Goal: Complete application form: Complete application form

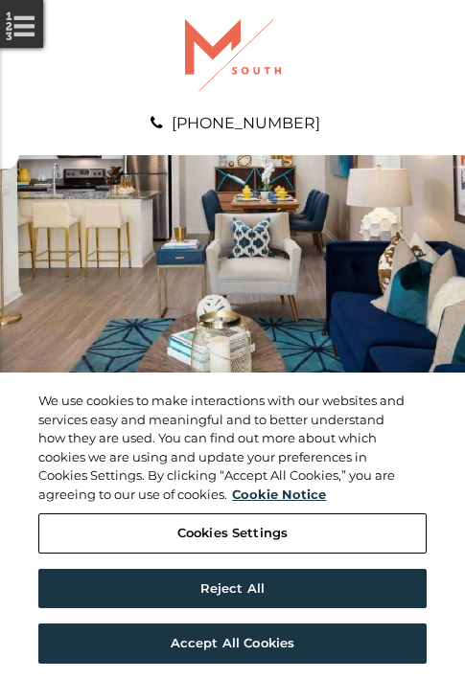
scroll to position [980, 0]
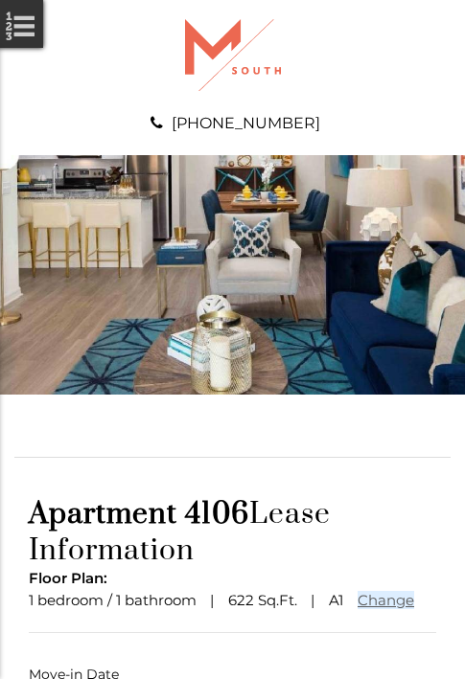
scroll to position [142, 0]
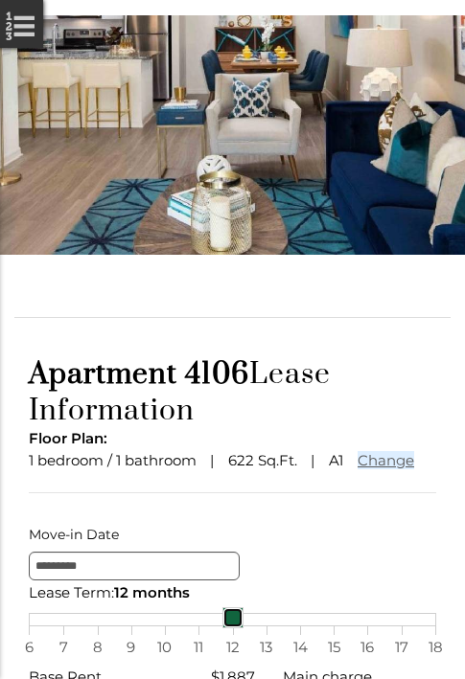
click at [232, 629] on link at bounding box center [232, 617] width 21 height 21
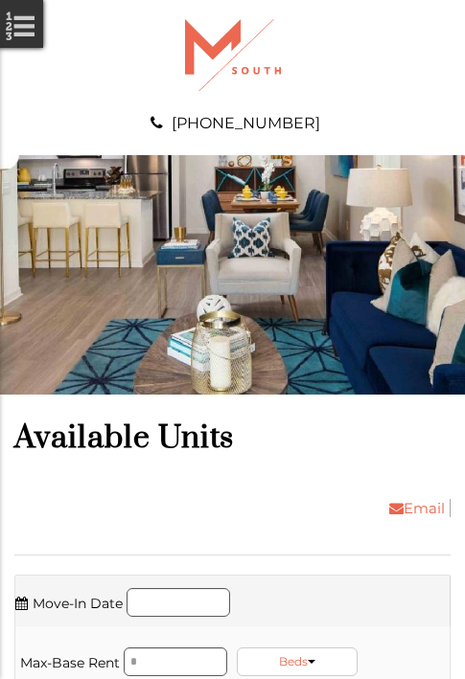
scroll to position [1307, 0]
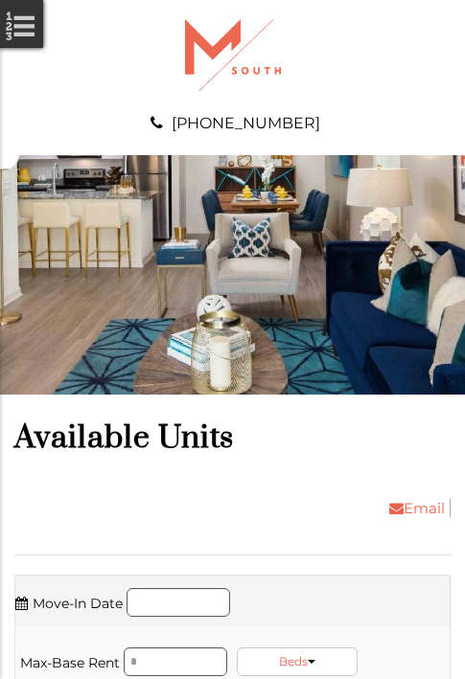
scroll to position [1756, 0]
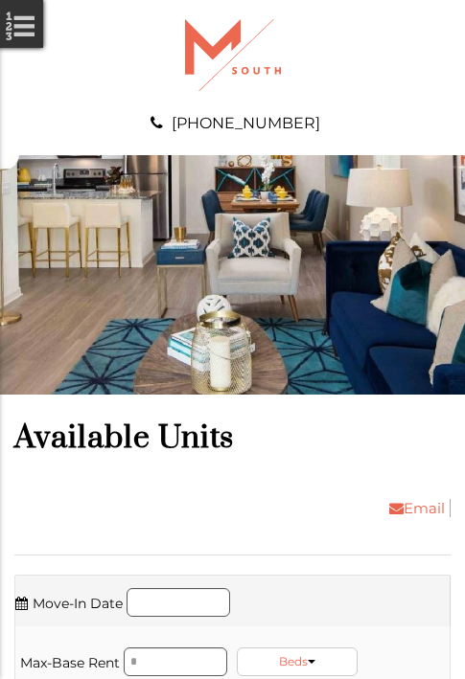
scroll to position [2083, 0]
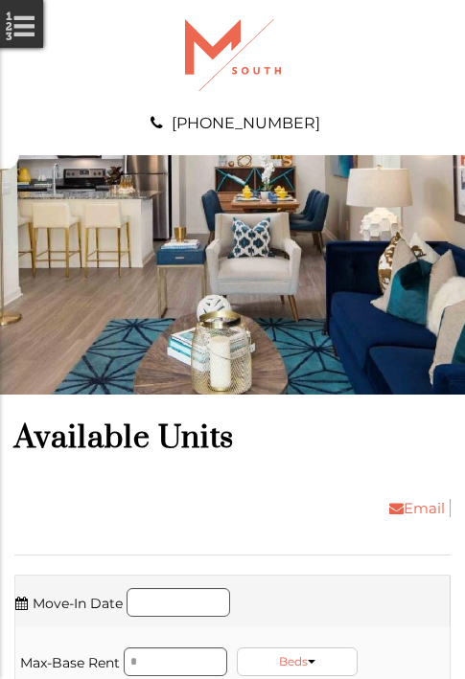
scroll to position [2410, 0]
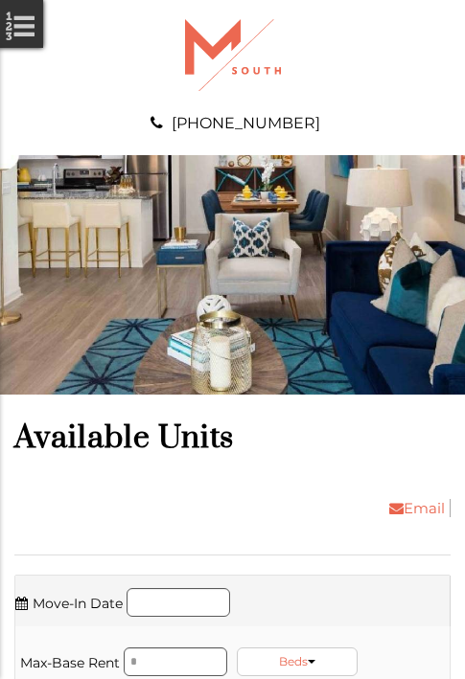
scroll to position [2859, 0]
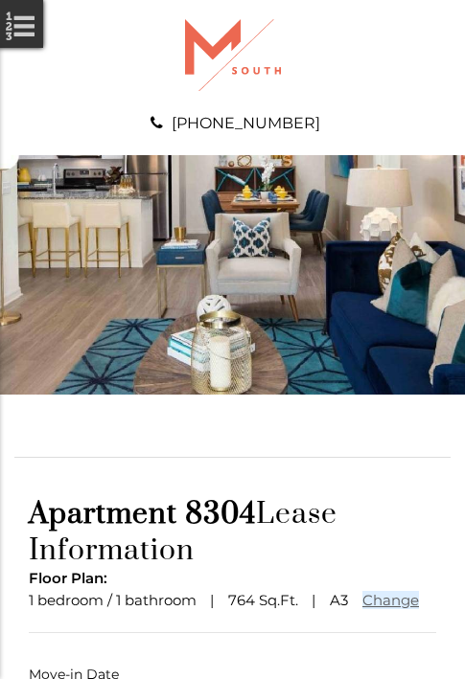
scroll to position [142, 0]
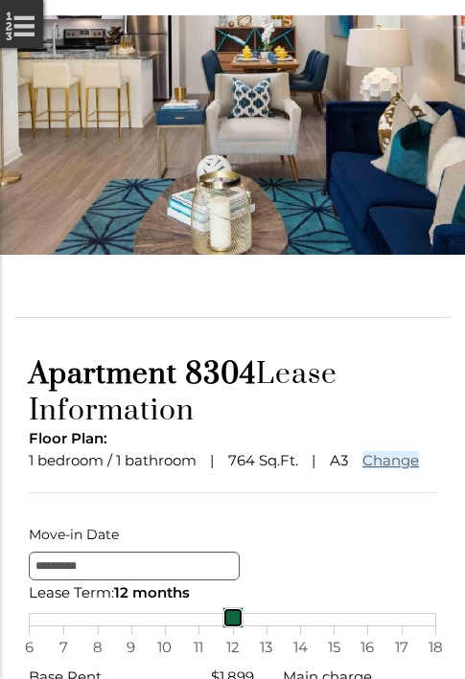
click at [232, 629] on link at bounding box center [232, 617] width 21 height 21
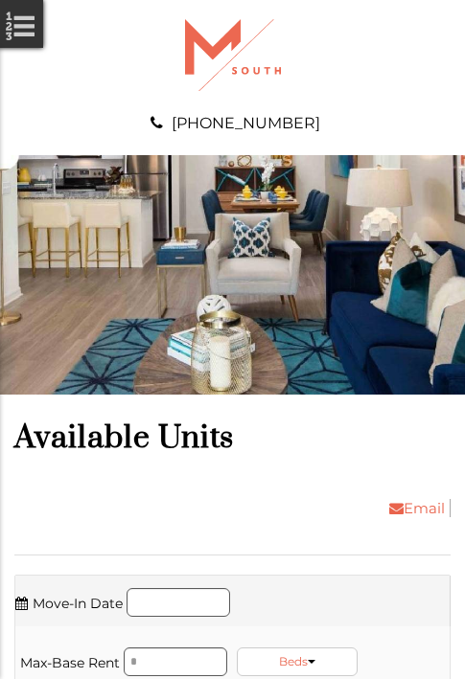
scroll to position [3186, 0]
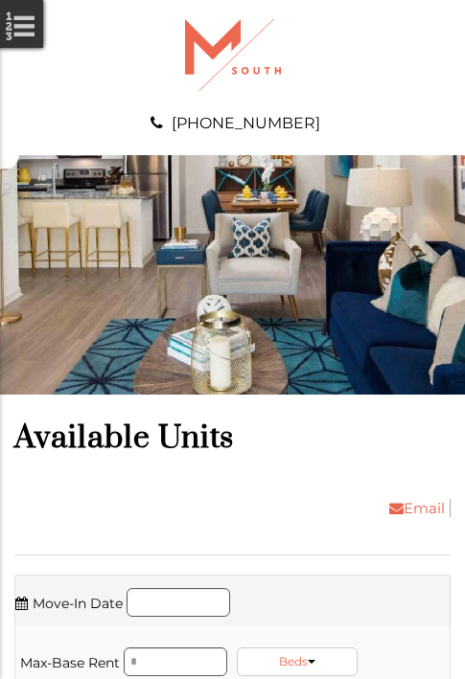
scroll to position [3512, 0]
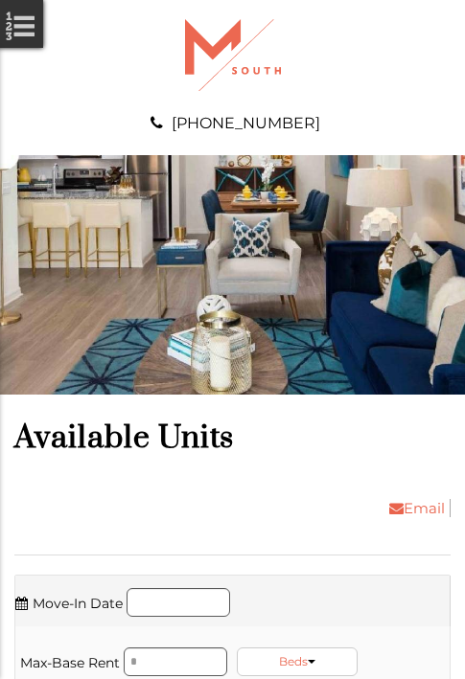
scroll to position [3839, 0]
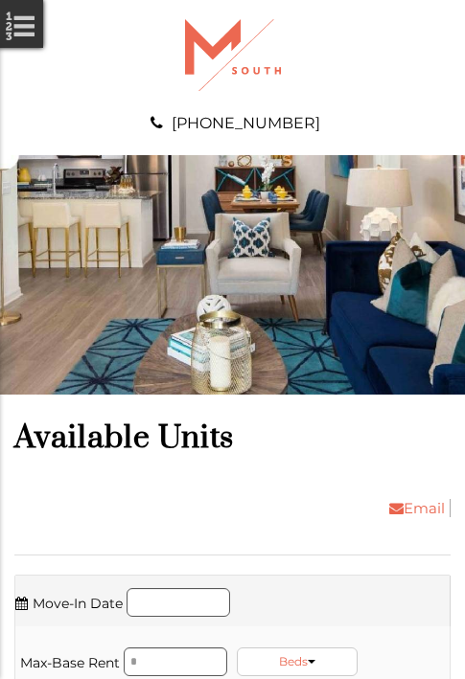
scroll to position [4166, 0]
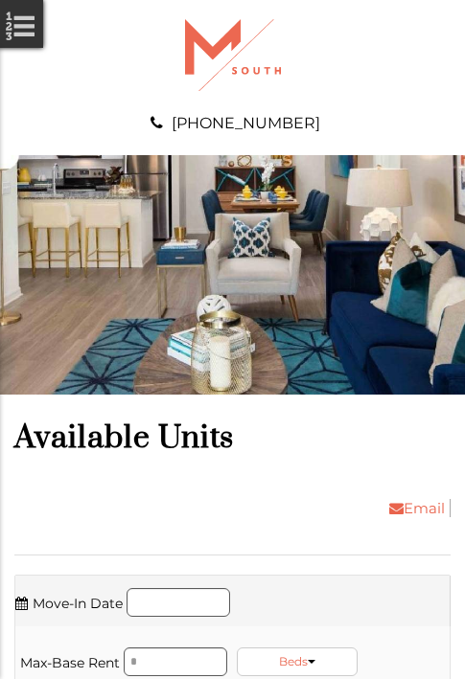
scroll to position [4615, 0]
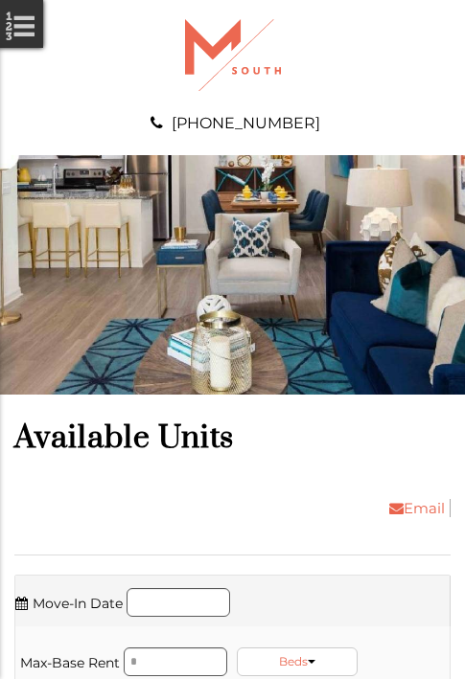
scroll to position [4942, 0]
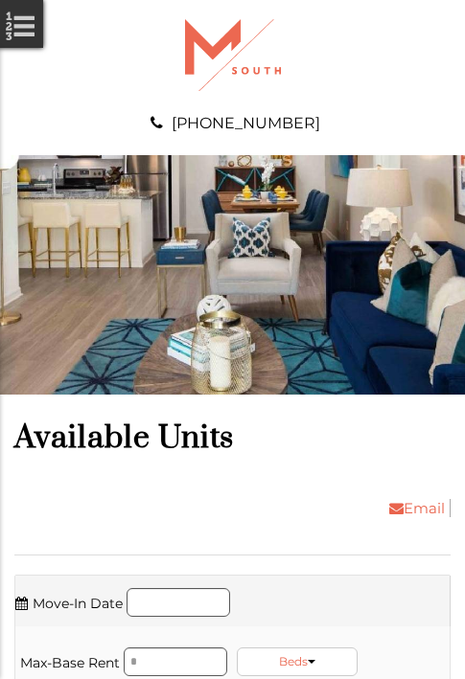
scroll to position [5269, 0]
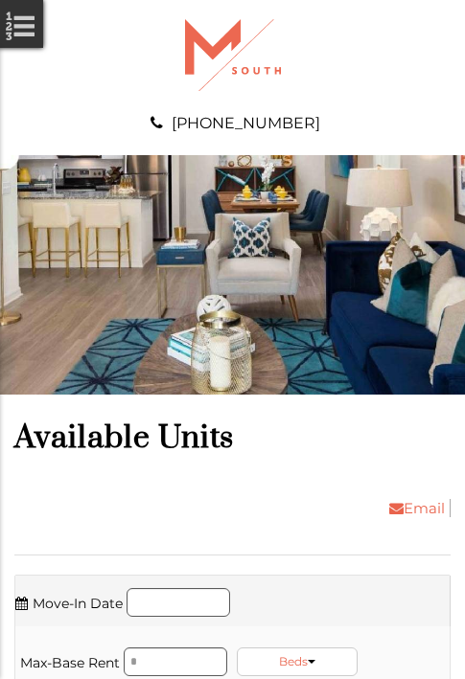
scroll to position [5595, 0]
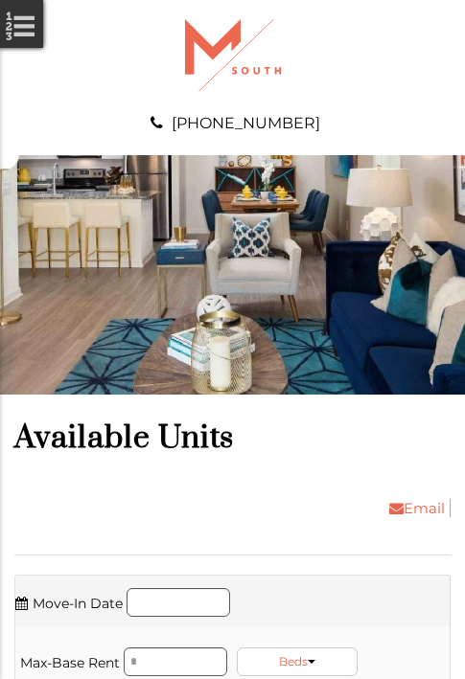
scroll to position [5922, 0]
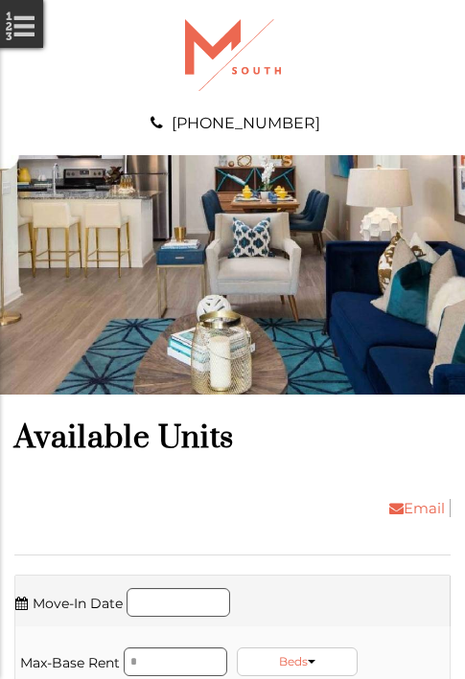
scroll to position [6371, 0]
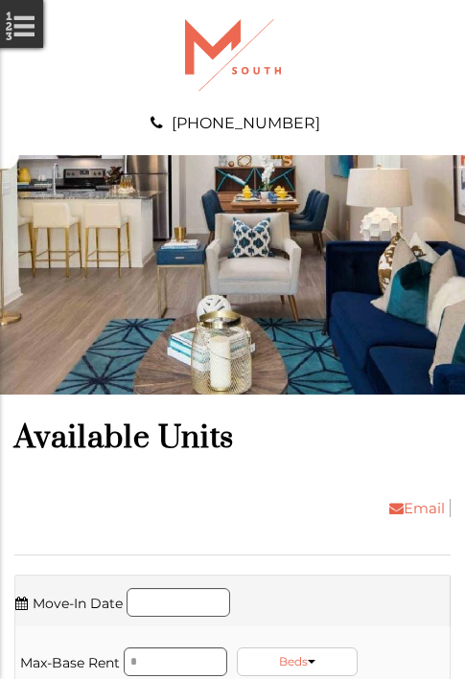
scroll to position [6821, 0]
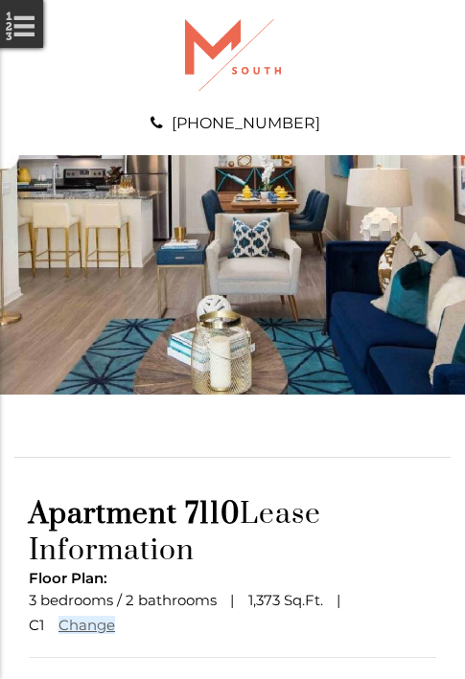
scroll to position [167, 0]
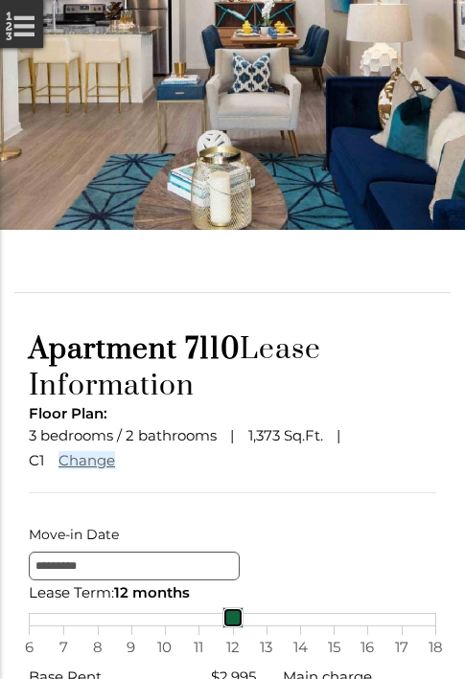
click at [232, 629] on link at bounding box center [232, 617] width 21 height 21
